Goal: Task Accomplishment & Management: Use online tool/utility

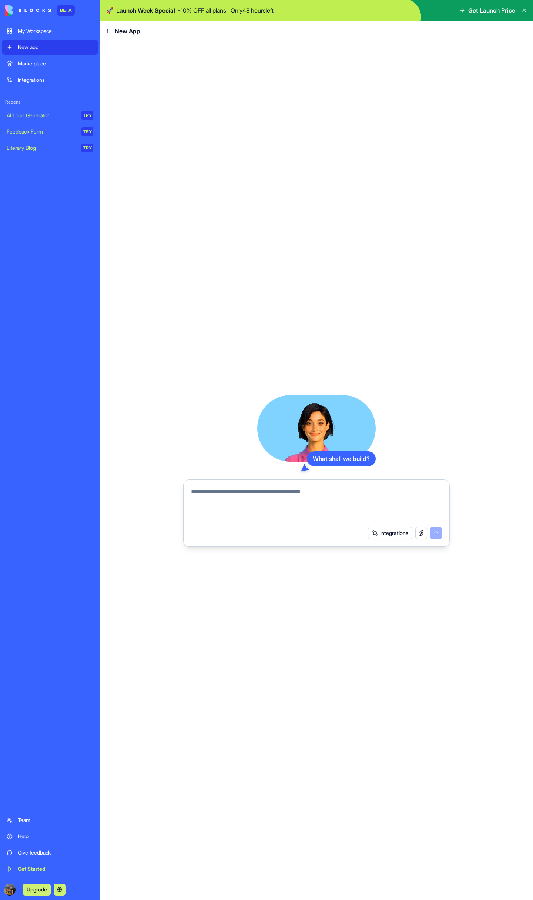
click at [389, 535] on button "Integrations" at bounding box center [390, 533] width 44 height 12
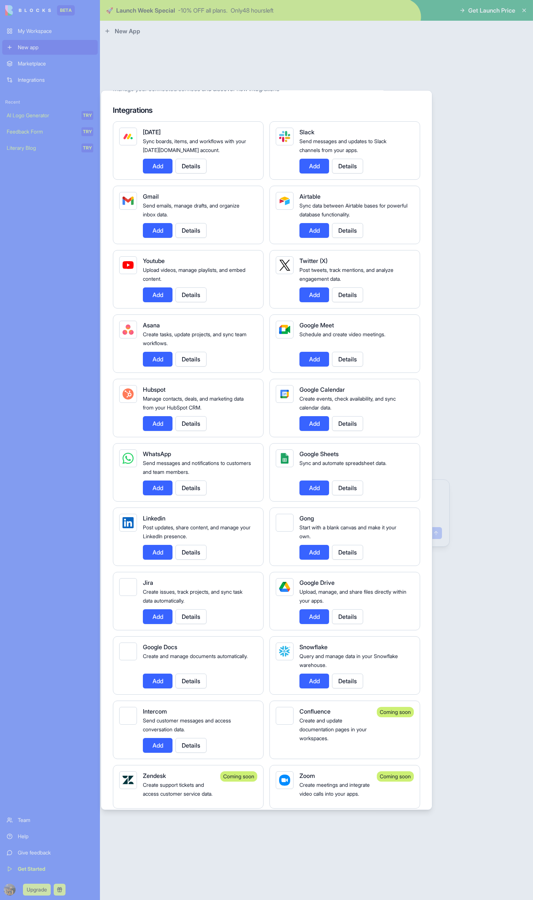
scroll to position [37, 0]
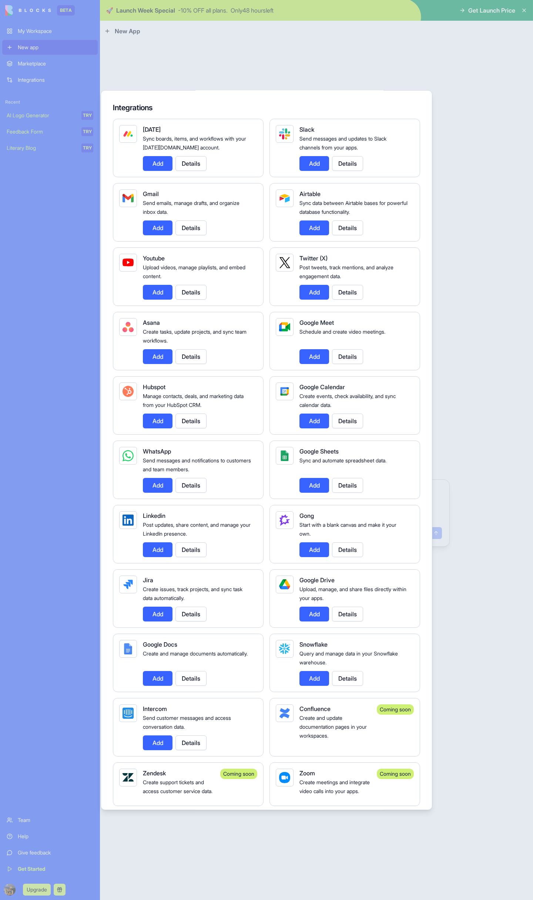
click at [349, 230] on button "Details" at bounding box center [347, 227] width 31 height 15
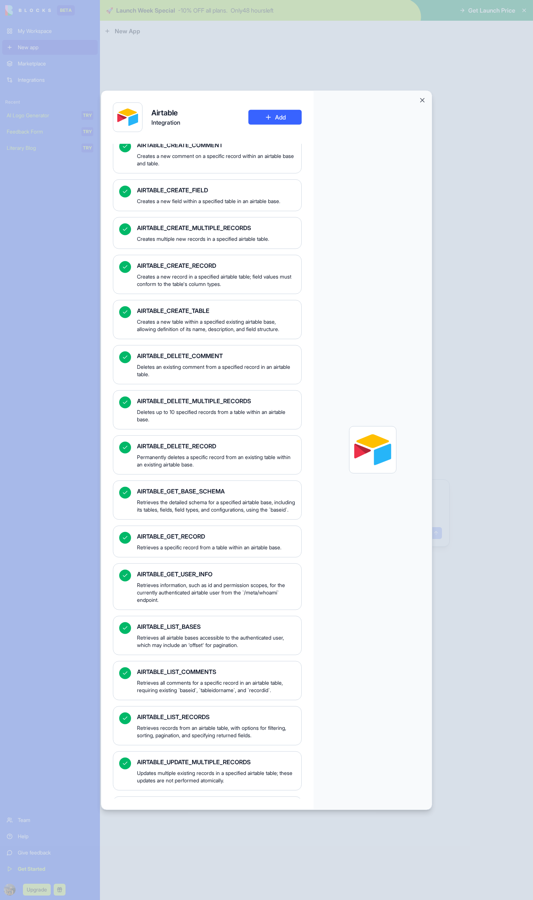
scroll to position [183, 0]
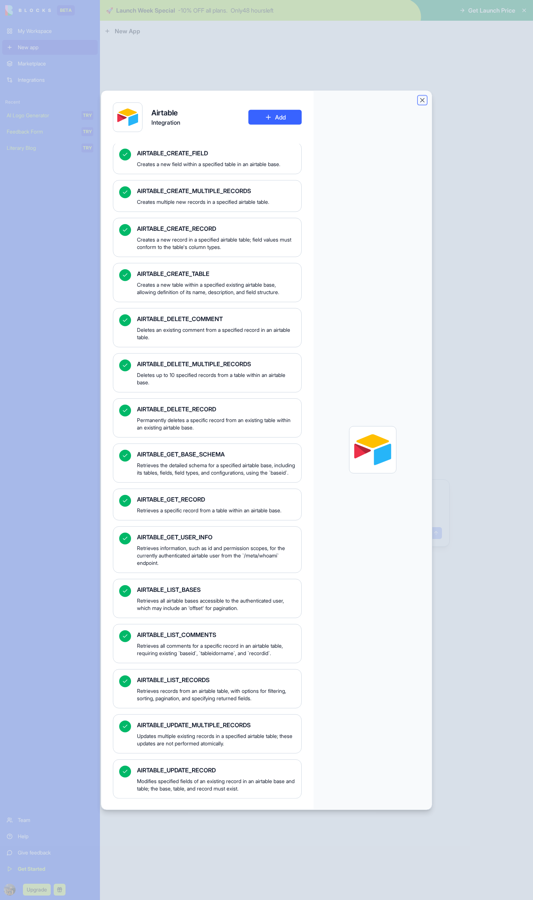
click at [421, 101] on button "Close" at bounding box center [421, 99] width 7 height 7
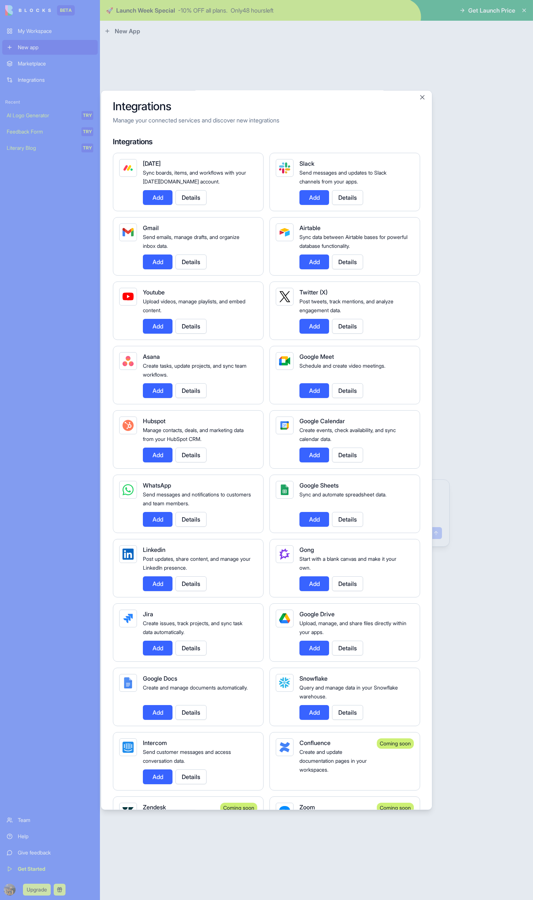
scroll to position [0, 0]
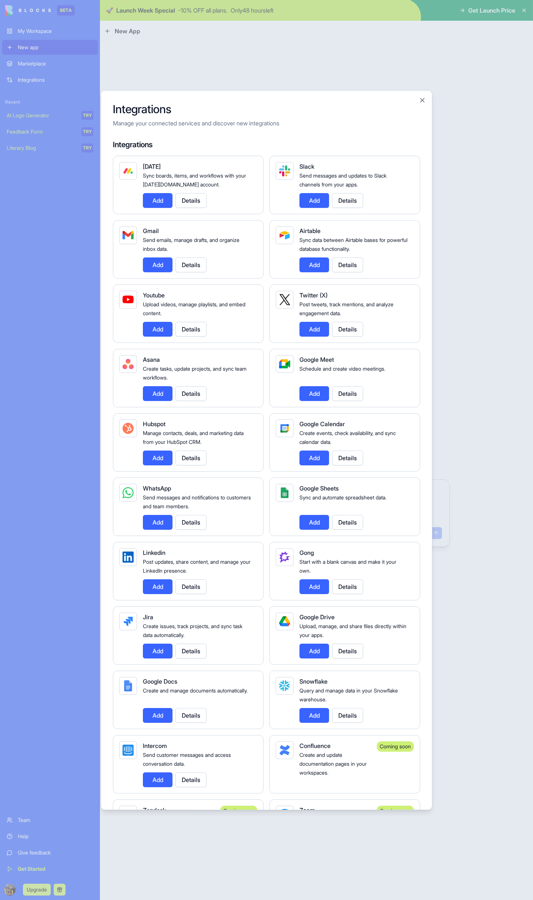
click at [163, 203] on button "Add" at bounding box center [158, 200] width 30 height 15
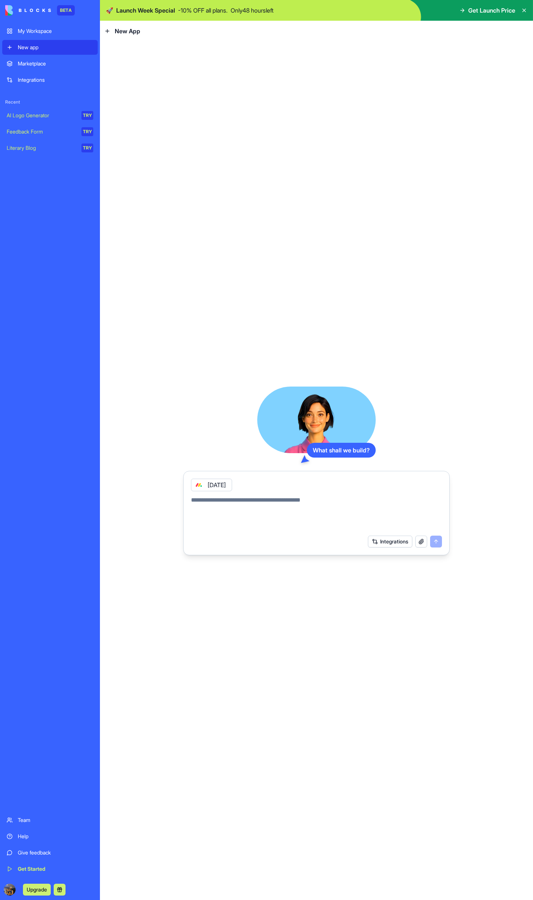
click at [209, 488] on div "[DATE]" at bounding box center [211, 485] width 41 height 13
click at [395, 543] on button "Integrations" at bounding box center [390, 541] width 44 height 12
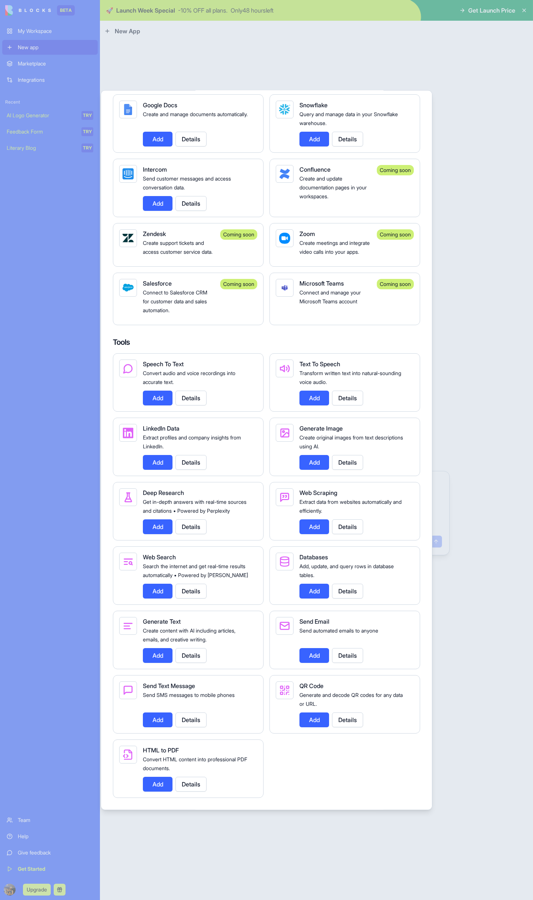
scroll to position [594, 0]
click at [496, 94] on div at bounding box center [266, 450] width 533 height 900
